Goal: Information Seeking & Learning: Learn about a topic

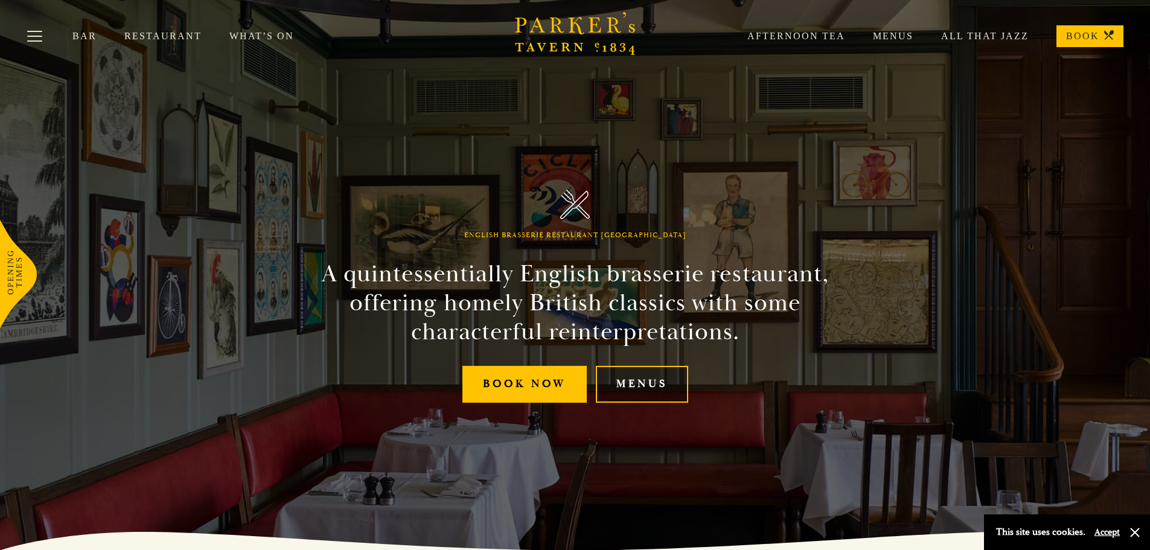
click at [657, 384] on link "Menus" at bounding box center [642, 384] width 92 height 37
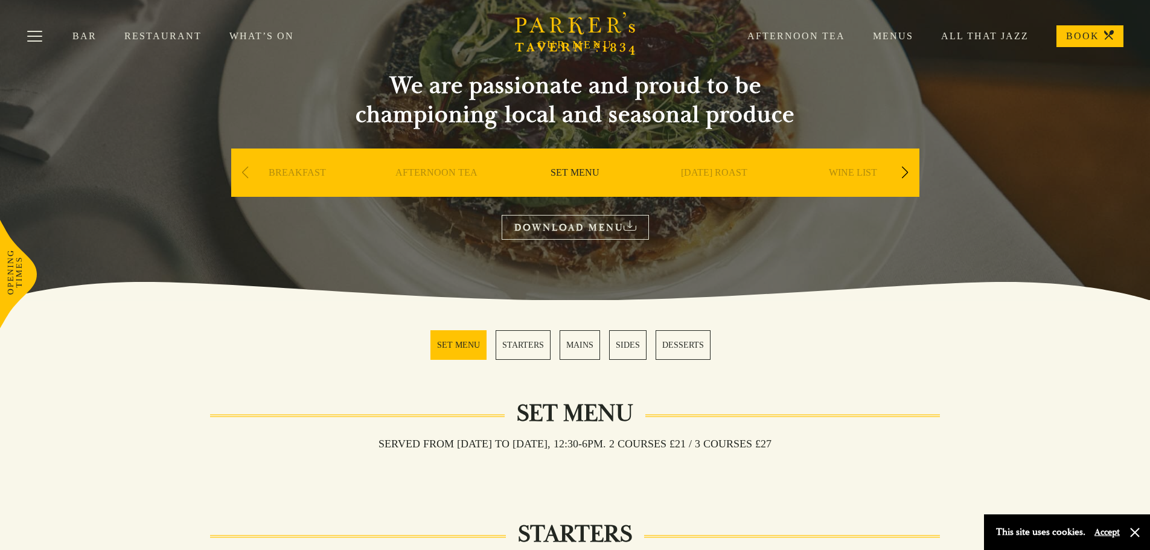
scroll to position [121, 0]
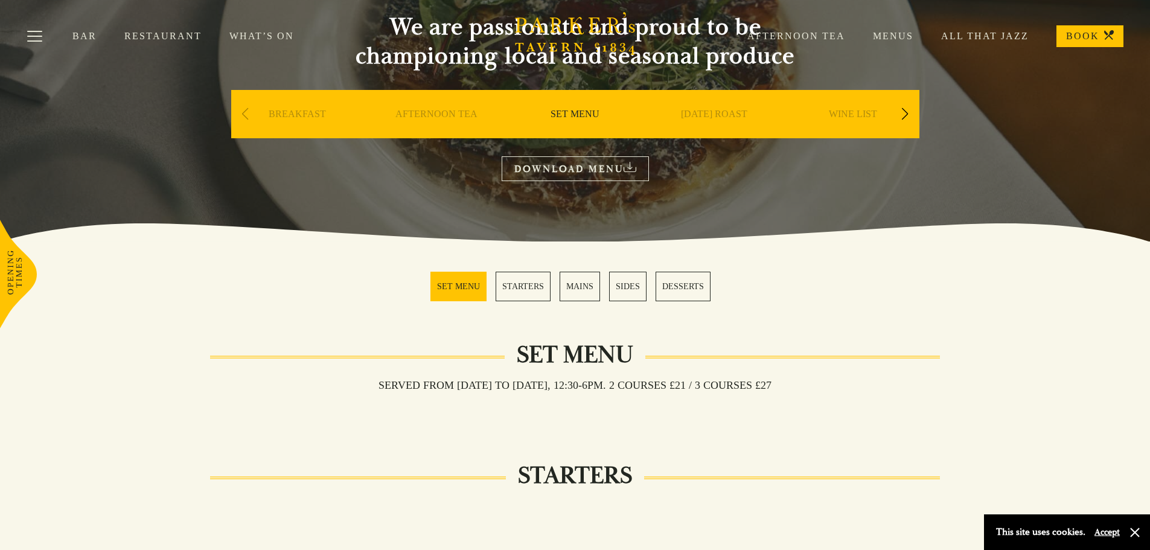
click at [903, 115] on div "Next slide" at bounding box center [905, 114] width 16 height 27
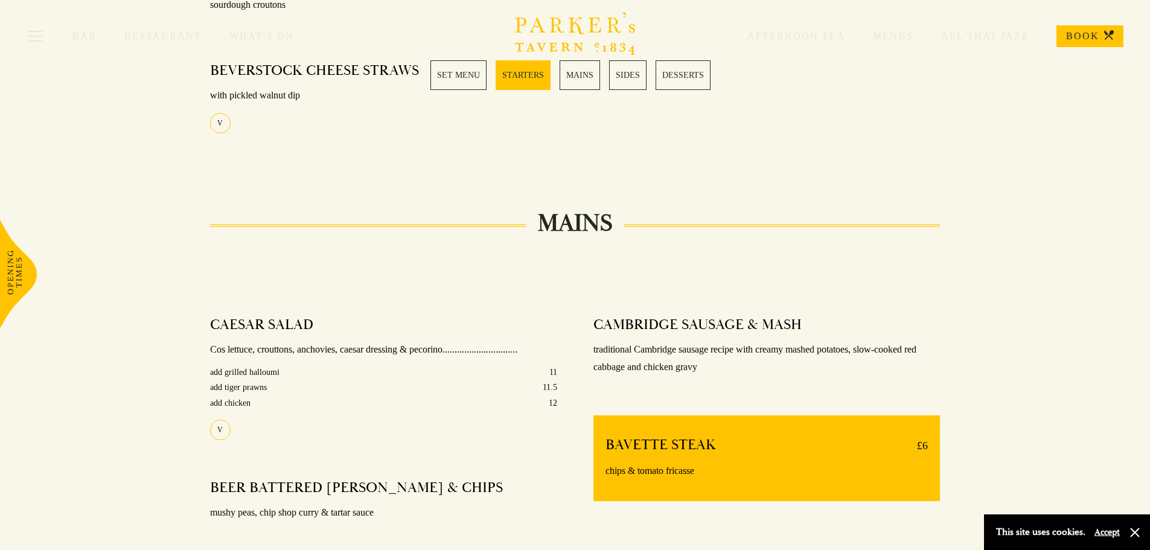
scroll to position [474, 0]
